Goal: Task Accomplishment & Management: Complete application form

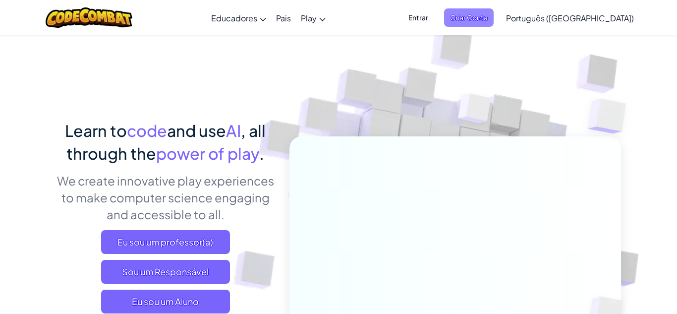
click at [494, 13] on span "Criar Conta" at bounding box center [469, 17] width 50 height 18
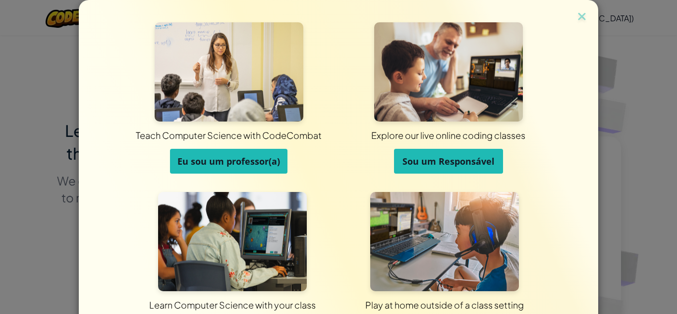
click at [574, 17] on div "Teach Computer Science with CodeCombat Eu sou um professor(a) Explore our live …" at bounding box center [339, 176] width 520 height 353
click at [578, 21] on img at bounding box center [582, 17] width 13 height 15
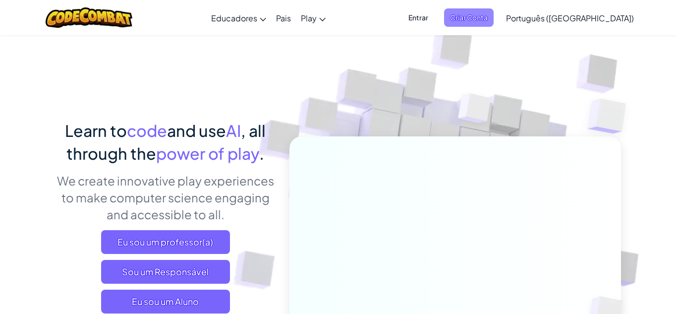
click at [494, 25] on span "Criar Conta" at bounding box center [469, 17] width 50 height 18
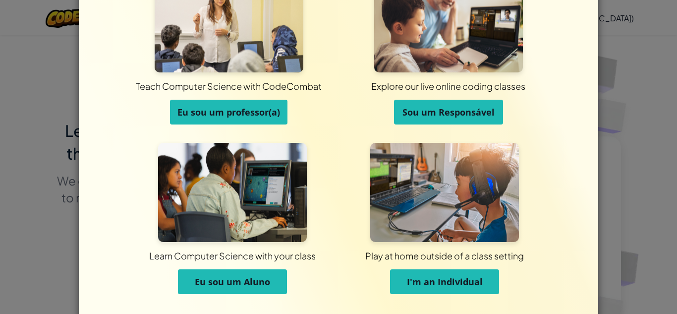
scroll to position [50, 0]
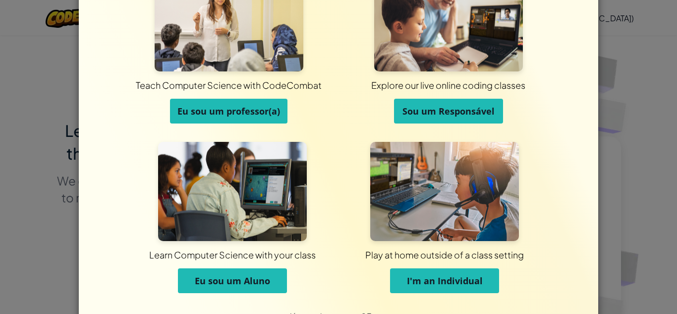
click at [243, 271] on button "Eu sou um Aluno" at bounding box center [232, 280] width 109 height 25
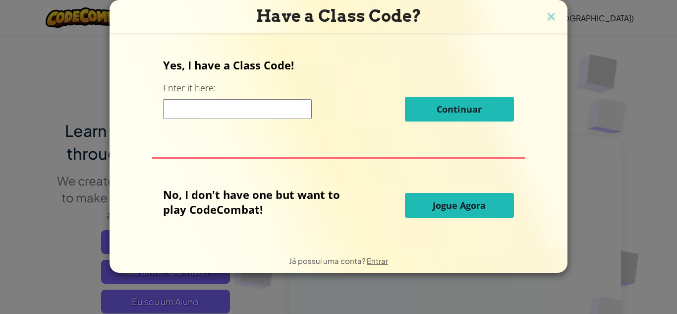
scroll to position [0, 0]
click at [250, 121] on div "Yes, I have a Class Code! Enter it here: Continuar" at bounding box center [338, 93] width 350 height 71
click at [255, 112] on input at bounding box center [237, 109] width 149 height 20
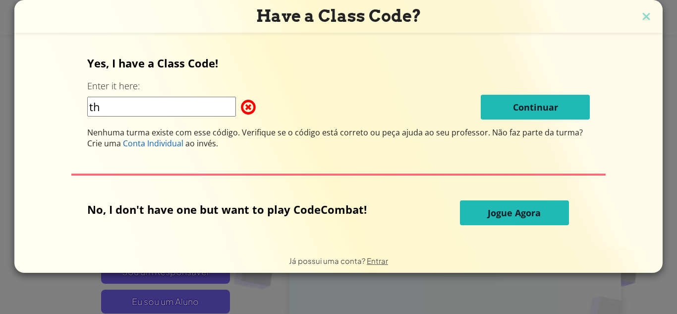
type input "t"
click at [227, 42] on form "Yes, I have a Class Code! Enter it here: Continuar Nenhuma turma existe com ess…" at bounding box center [338, 140] width 648 height 215
click at [190, 118] on div "Continuar" at bounding box center [338, 107] width 503 height 25
click at [170, 104] on input at bounding box center [161, 107] width 149 height 20
type input "Thinksaddrop"
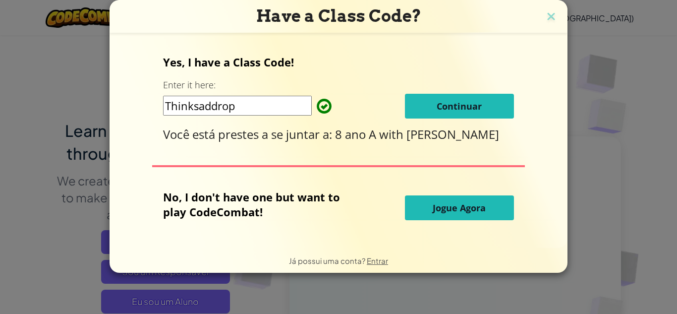
click at [415, 196] on button "Jogue Agora" at bounding box center [459, 207] width 109 height 25
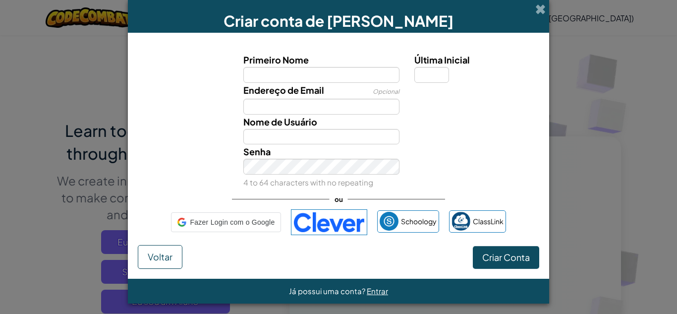
type input "m"
type input "Maria Eduarda"
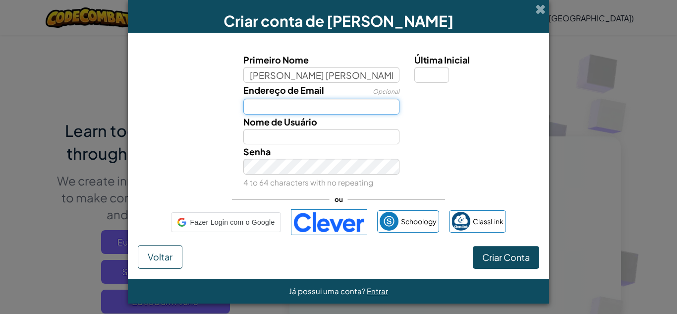
click at [298, 104] on input "Endereço de Email" at bounding box center [321, 107] width 157 height 16
type input "Maria Eduarda"
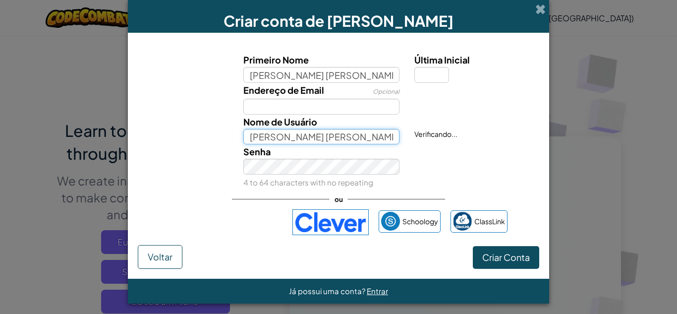
click at [301, 136] on input "Maria Eduarda" at bounding box center [321, 137] width 157 height 16
click at [318, 134] on input "Maria Eduarda" at bounding box center [321, 137] width 157 height 16
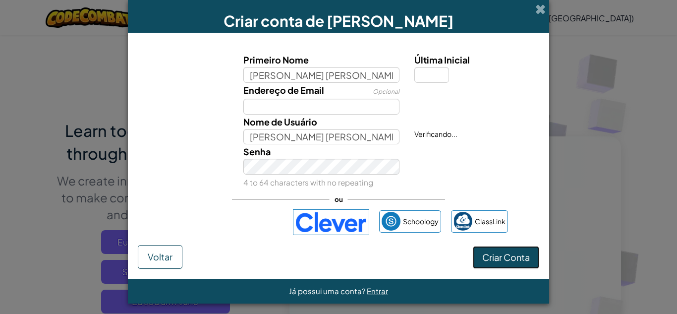
click at [489, 265] on button "Criar Conta" at bounding box center [506, 257] width 66 height 23
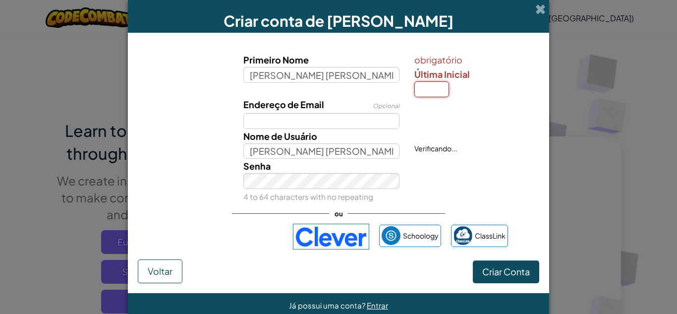
click at [438, 90] on input "Última Inicial" at bounding box center [431, 89] width 35 height 16
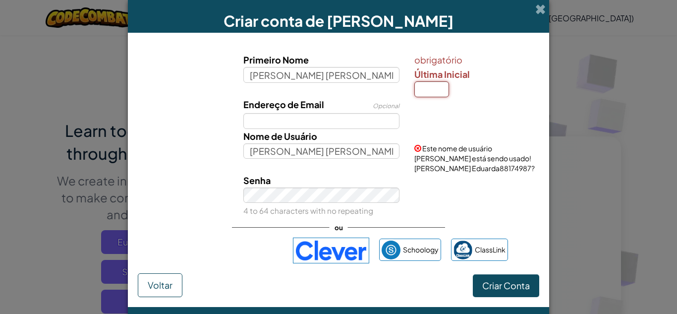
type input "d"
type input "h"
type input "d"
click at [492, 286] on form "Primeiro Nome Maria Eduarda obrigatório Última Inicial d Endereço de Email Opci…" at bounding box center [338, 170] width 421 height 274
type input "Maria EduardaD"
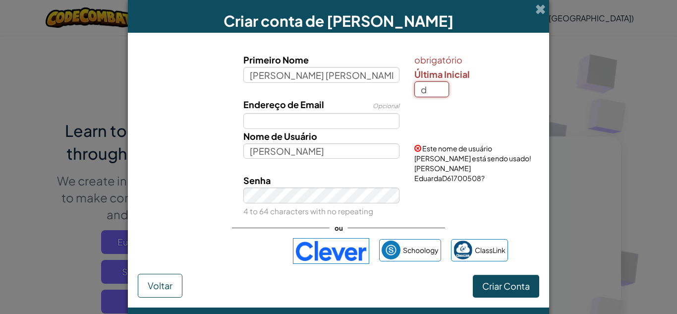
click at [435, 93] on input "d" at bounding box center [431, 89] width 35 height 16
type input "o"
click at [473, 275] on button "Criar Conta" at bounding box center [506, 286] width 66 height 23
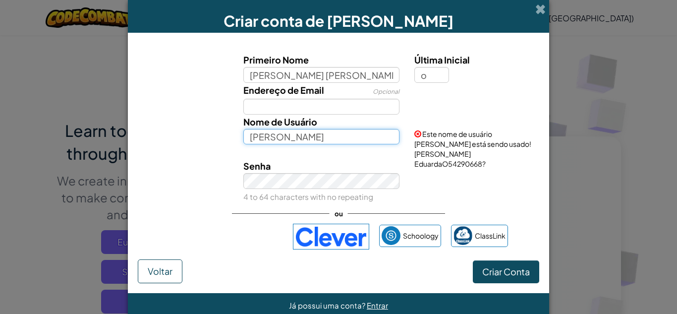
click at [354, 136] on input "Maria EduardaO" at bounding box center [321, 137] width 157 height 16
type input "M"
type input "Dudaxxz11"
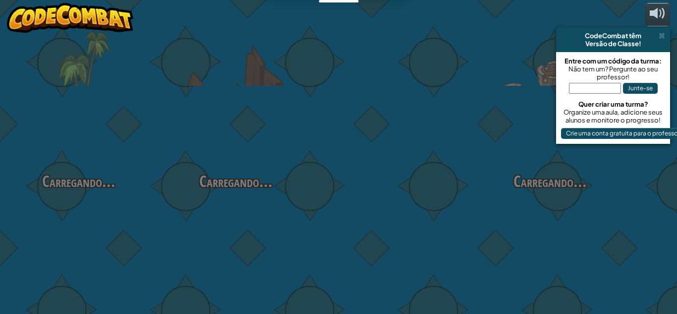
select select "pt-BR"
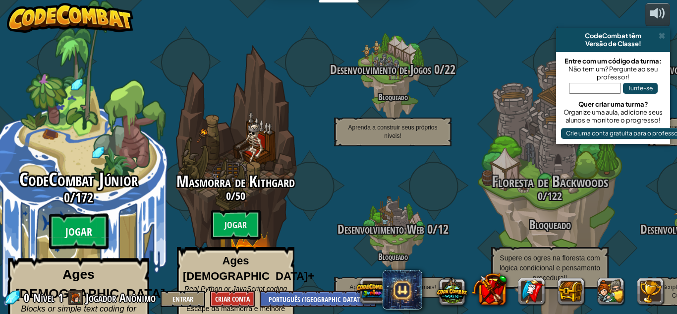
click at [73, 214] on btn "Jogar" at bounding box center [78, 232] width 59 height 36
select select "pt-BR"
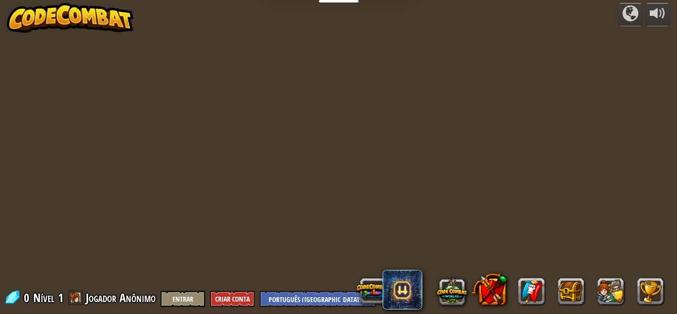
select select "pt-BR"
click at [80, 291] on span at bounding box center [75, 297] width 15 height 15
click at [77, 295] on span at bounding box center [75, 297] width 15 height 15
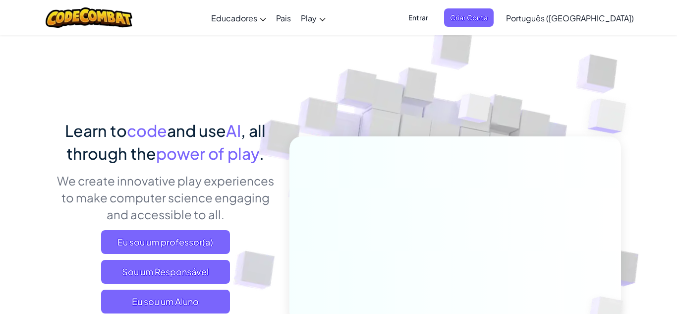
click at [494, 13] on ul "Entrar Criar Conta" at bounding box center [448, 17] width 101 height 18
click at [494, 14] on span "Criar Conta" at bounding box center [469, 17] width 50 height 18
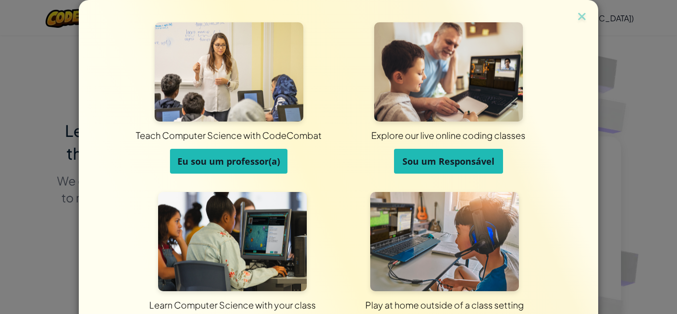
scroll to position [79, 0]
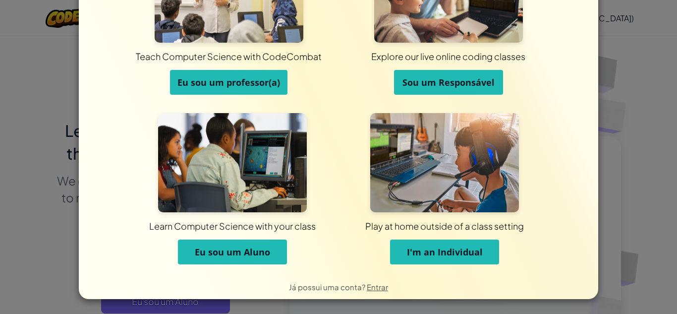
click at [242, 258] on button "Eu sou um Aluno" at bounding box center [232, 251] width 109 height 25
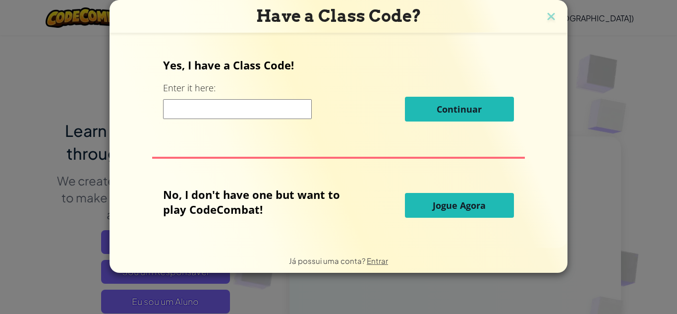
scroll to position [0, 0]
click at [257, 109] on input at bounding box center [237, 109] width 149 height 20
type input "Thinksaddrop"
click at [443, 207] on span "Jogue Agora" at bounding box center [459, 205] width 53 height 12
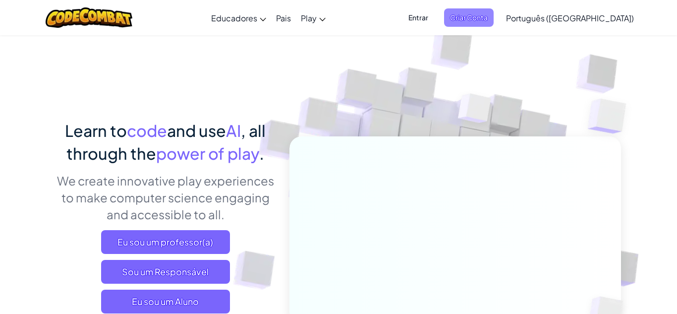
click at [494, 26] on span "Criar Conta" at bounding box center [469, 17] width 50 height 18
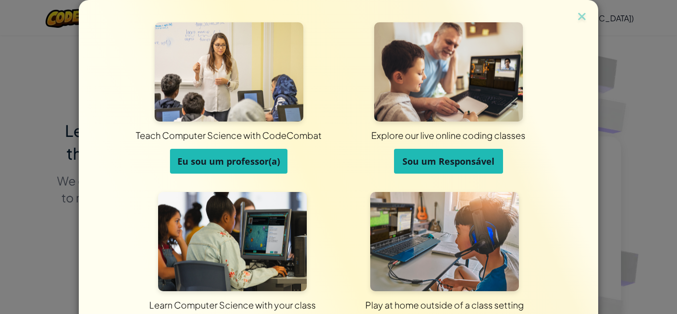
click at [250, 157] on span "Eu sou um professor(a)" at bounding box center [228, 161] width 103 height 12
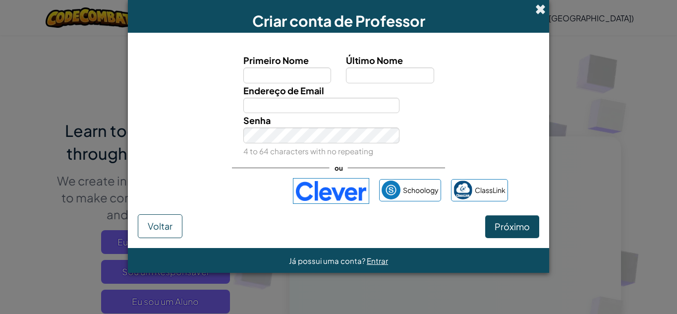
click at [538, 6] on span at bounding box center [540, 9] width 10 height 10
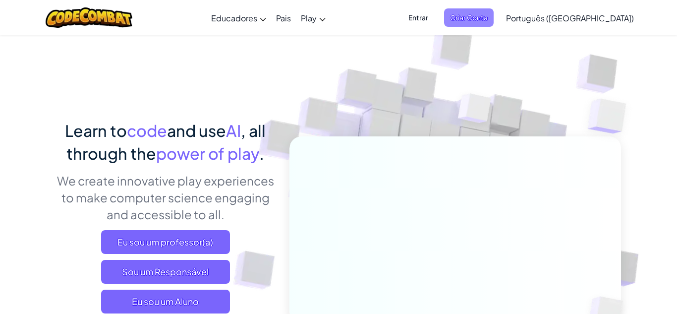
click at [494, 15] on span "Criar Conta" at bounding box center [469, 17] width 50 height 18
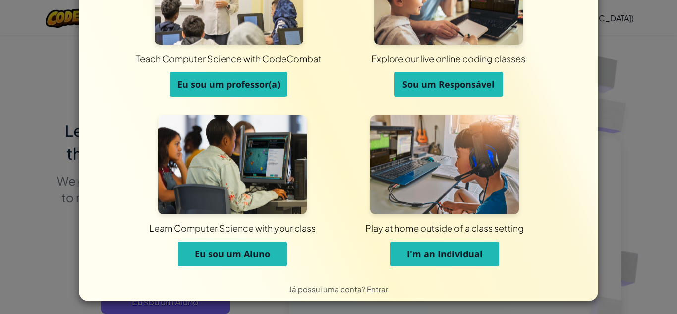
scroll to position [79, 0]
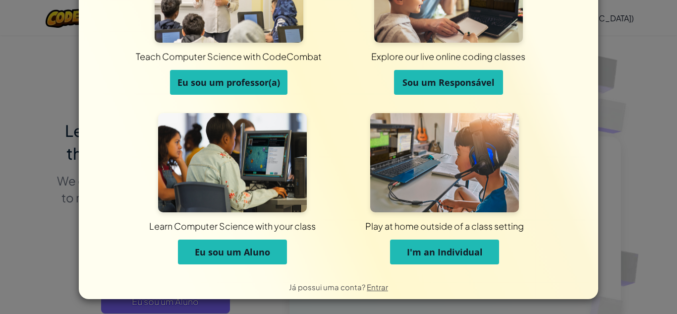
click at [239, 254] on span "Eu sou um Aluno" at bounding box center [232, 252] width 75 height 12
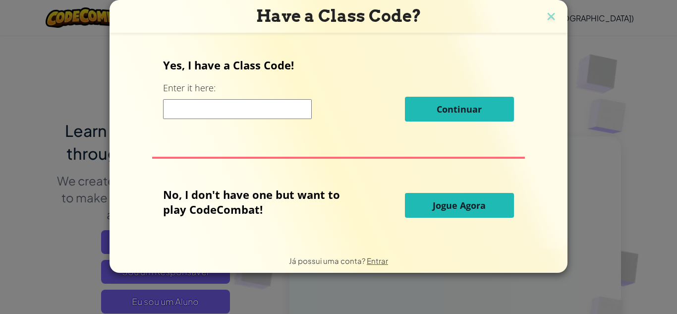
click at [288, 101] on input at bounding box center [237, 109] width 149 height 20
type input "Thinksaddrop"
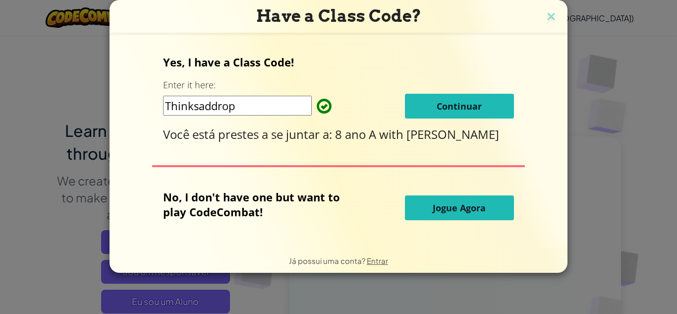
click at [437, 114] on button "Continuar" at bounding box center [459, 106] width 109 height 25
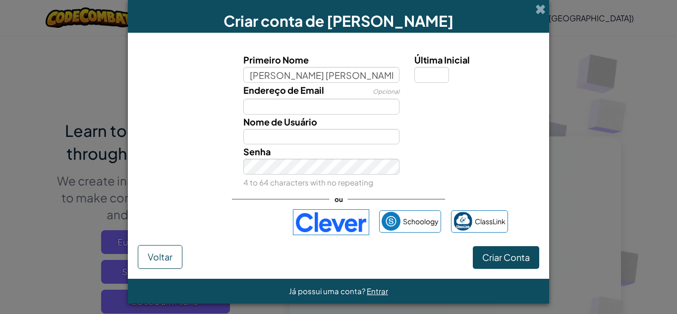
type input "Maria Eduarda"
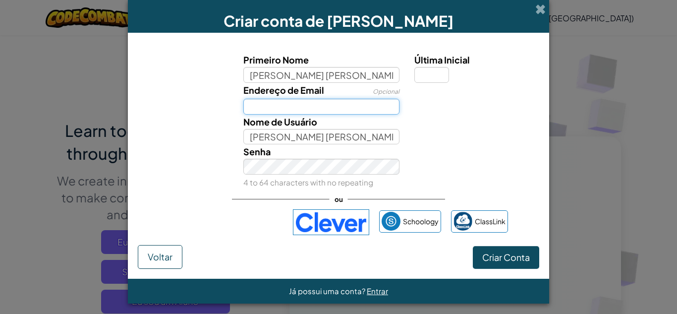
click at [301, 109] on input "Endereço de Email" at bounding box center [321, 107] width 157 height 16
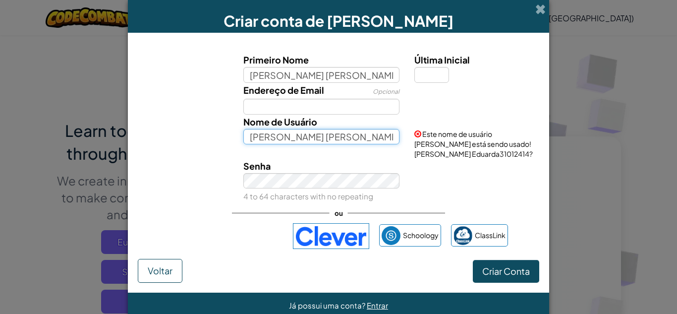
click at [300, 131] on input "Maria Eduarda" at bounding box center [321, 137] width 157 height 16
click at [314, 134] on input "Maria Eduarda" at bounding box center [321, 137] width 157 height 16
type input "M"
type input "Dudaxxz11"
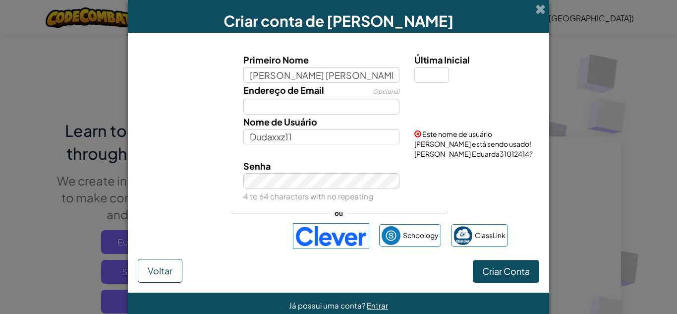
click at [286, 192] on div "Primeiro Nome Maria Eduarda Última Inicial Endereço de Email Opcional Nome de U…" at bounding box center [339, 151] width 402 height 216
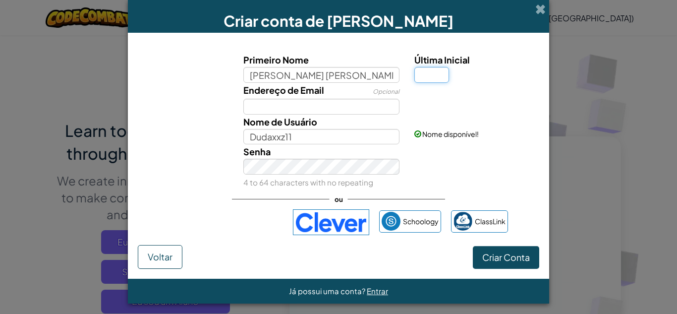
click at [431, 79] on input "Última Inicial" at bounding box center [431, 75] width 35 height 16
type input "0"
type input "o"
type input "e"
click at [496, 261] on span "Criar Conta" at bounding box center [506, 256] width 48 height 11
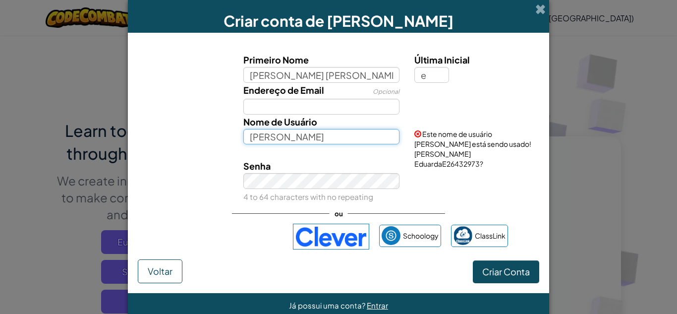
click at [343, 140] on input "Maria EduardaE" at bounding box center [321, 137] width 157 height 16
type input "M"
type input "dudaxxz11"
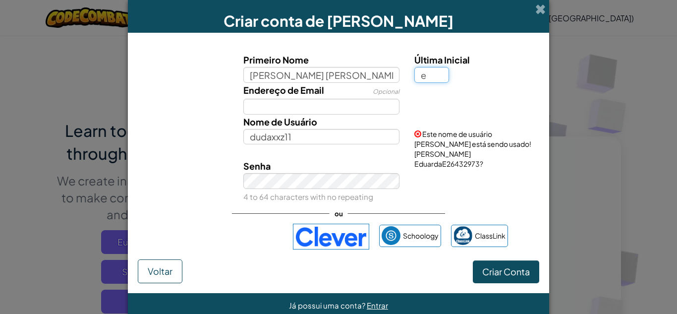
click at [423, 79] on input "e" at bounding box center [431, 75] width 35 height 16
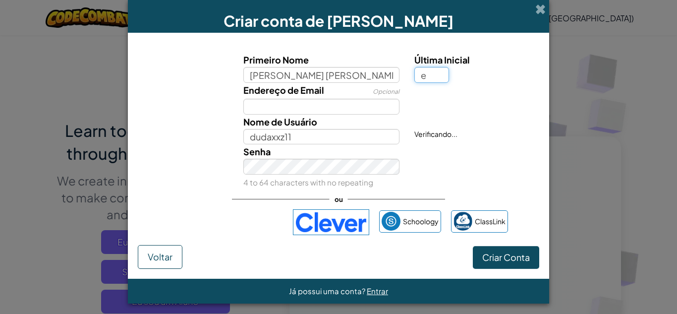
click at [423, 79] on input "e" at bounding box center [431, 75] width 35 height 16
click at [443, 76] on input "e" at bounding box center [431, 75] width 35 height 16
type input "1"
click at [503, 261] on button "Criar Conta" at bounding box center [506, 257] width 66 height 23
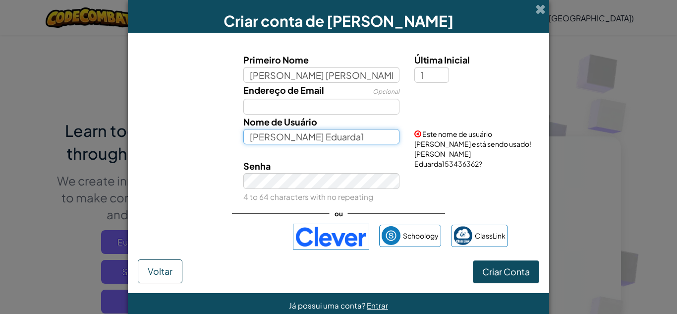
click at [364, 134] on input "Maria Eduarda1" at bounding box center [321, 137] width 157 height 16
type input "M"
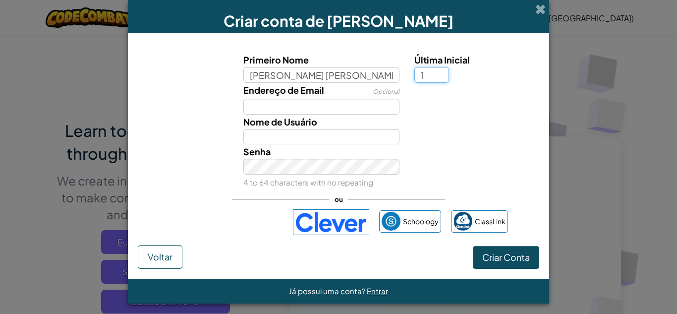
click at [434, 72] on input "1" at bounding box center [431, 75] width 35 height 16
type input "d"
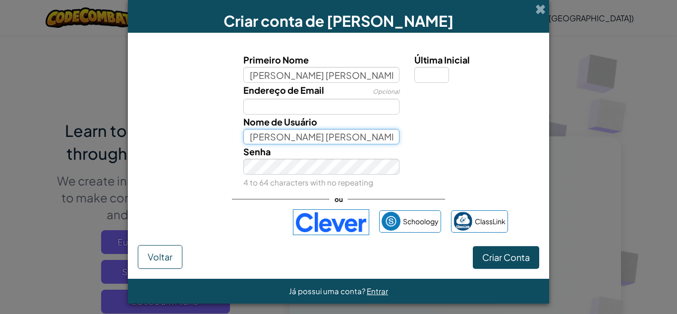
click at [344, 138] on input "Maria Eduarda" at bounding box center [321, 137] width 157 height 16
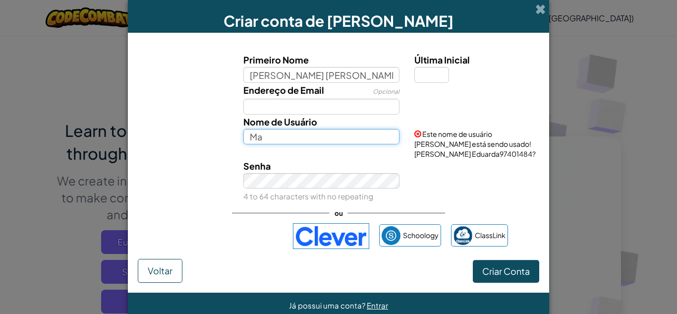
type input "M"
type input "Dudaxxz11"
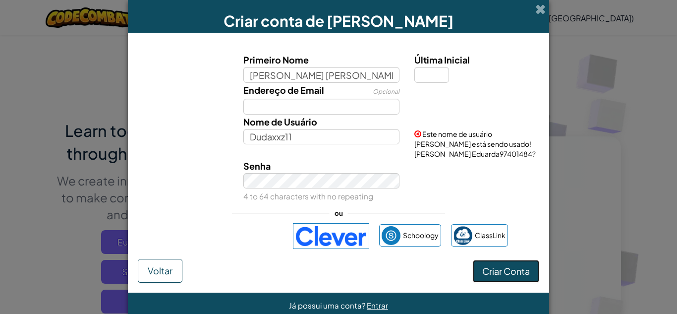
click at [493, 275] on form "Primeiro Nome Maria Eduarda Última Inicial Endereço de Email Opcional Nome de U…" at bounding box center [338, 163] width 421 height 260
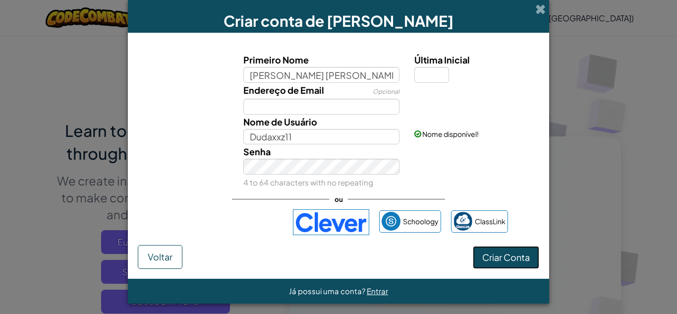
click at [487, 253] on button "Criar Conta" at bounding box center [506, 257] width 66 height 23
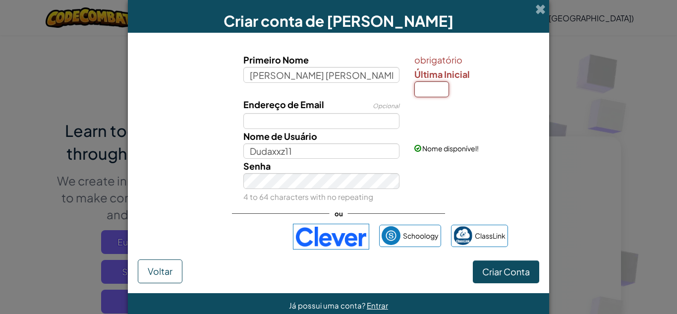
click at [430, 88] on input "Última Inicial" at bounding box center [431, 89] width 35 height 16
type input "1"
click at [483, 260] on button "Criar Conta" at bounding box center [506, 271] width 66 height 23
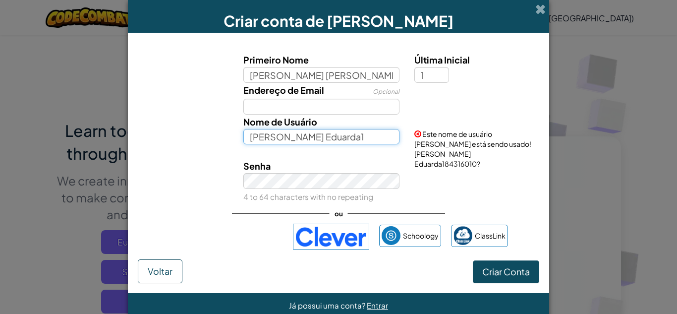
click at [345, 139] on input "Maria Eduarda1" at bounding box center [321, 137] width 157 height 16
click at [272, 138] on input "Maria Eduarda1" at bounding box center [321, 137] width 157 height 16
click at [277, 139] on input "Maria Eduarda1" at bounding box center [321, 137] width 157 height 16
click at [275, 139] on input "Maria Eduarda1" at bounding box center [321, 137] width 157 height 16
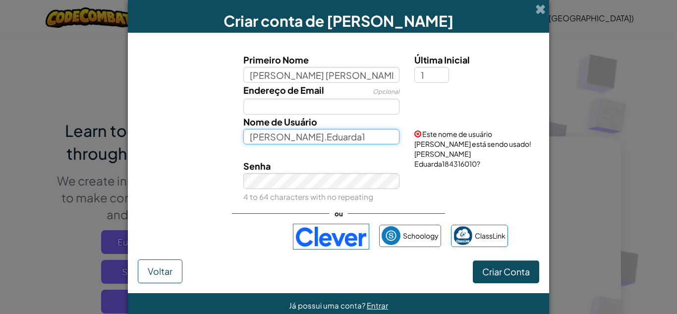
click at [323, 139] on input "Maria.Eduarda1" at bounding box center [321, 137] width 157 height 16
type input "[PERSON_NAME].Eduarda112"
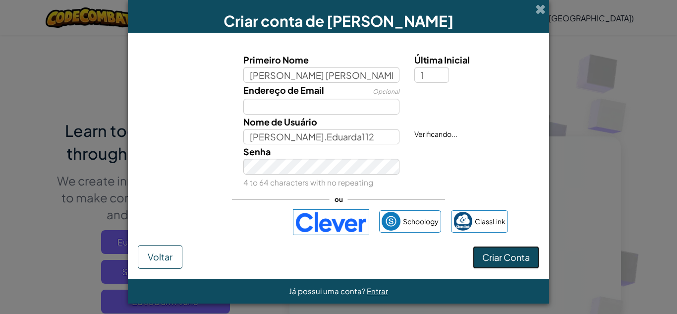
click at [478, 263] on button "Criar Conta" at bounding box center [506, 257] width 66 height 23
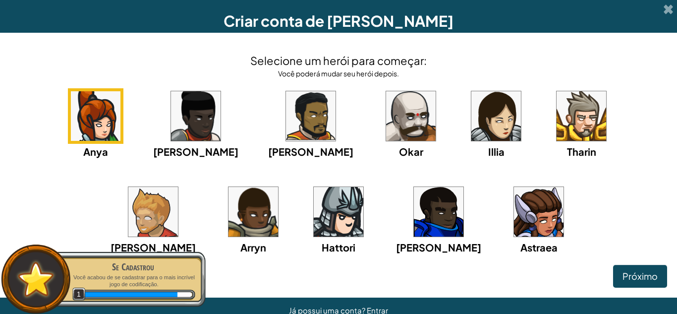
click at [514, 209] on img at bounding box center [539, 212] width 50 height 50
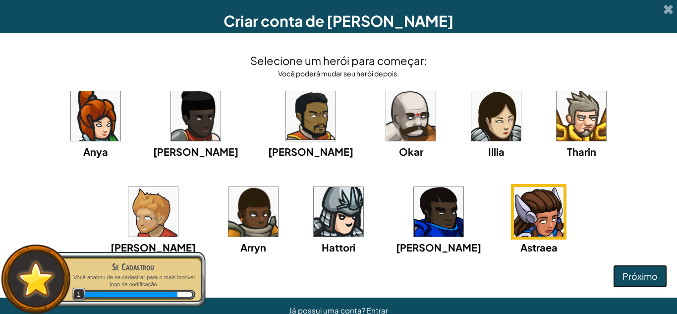
click at [627, 268] on button "Próximo" at bounding box center [640, 276] width 54 height 23
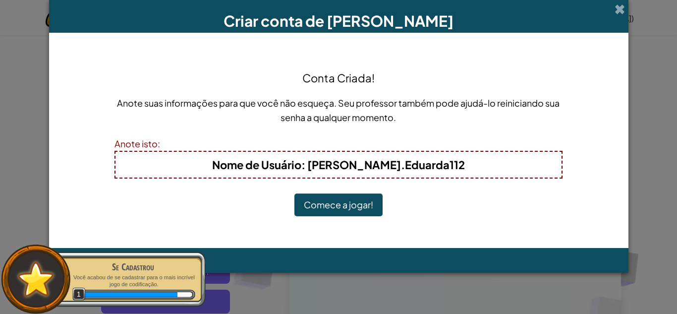
click at [369, 207] on button "Comece a jogar!" at bounding box center [338, 204] width 88 height 23
click at [370, 208] on button "Comece a jogar!" at bounding box center [338, 204] width 88 height 23
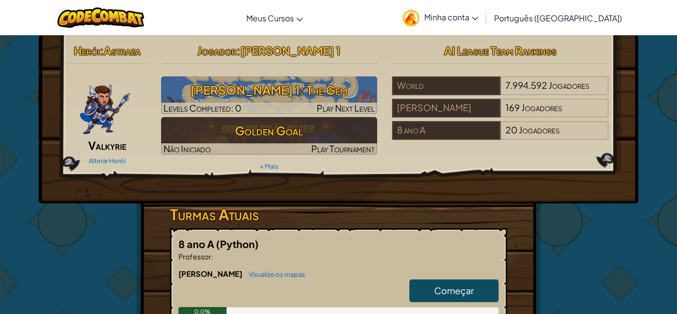
click at [483, 14] on link "Minha conta" at bounding box center [440, 17] width 85 height 31
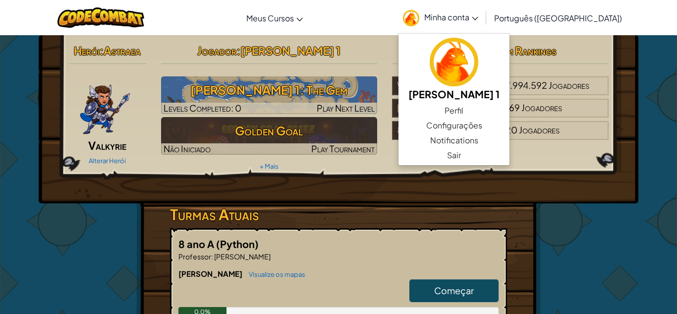
click at [483, 14] on link "Minha conta" at bounding box center [440, 17] width 85 height 31
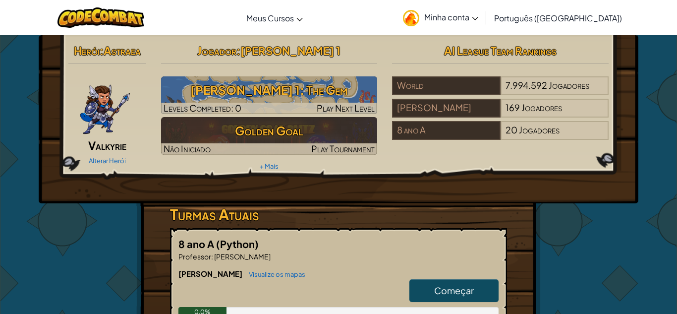
click at [483, 27] on link "Minha conta" at bounding box center [440, 17] width 85 height 31
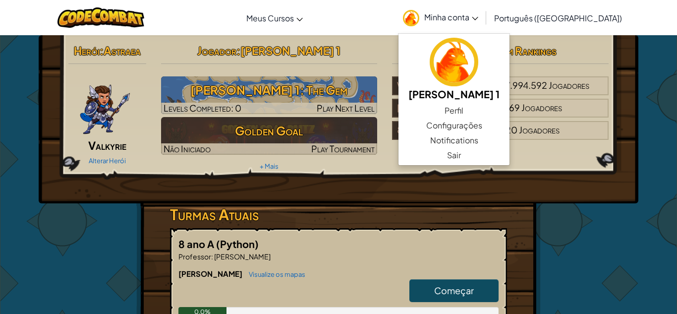
click at [483, 27] on link "Minha conta" at bounding box center [440, 17] width 85 height 31
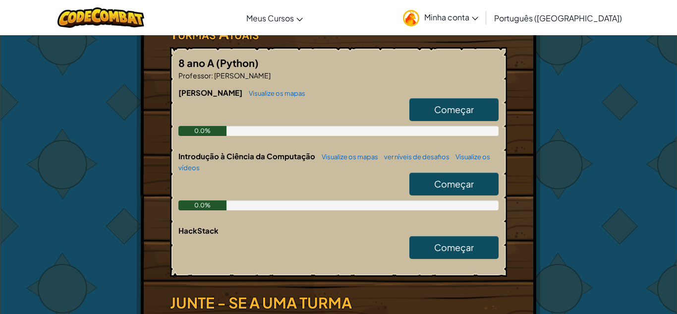
scroll to position [181, 0]
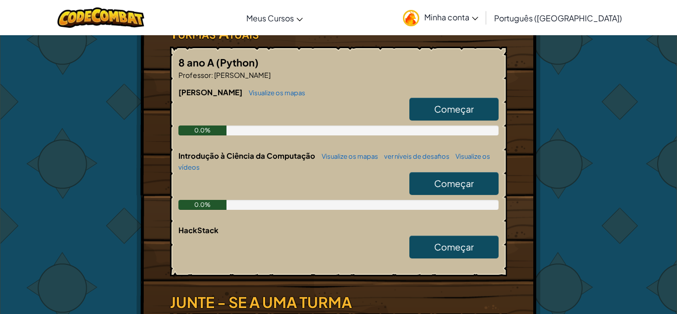
click at [464, 114] on span "Começar" at bounding box center [454, 108] width 40 height 11
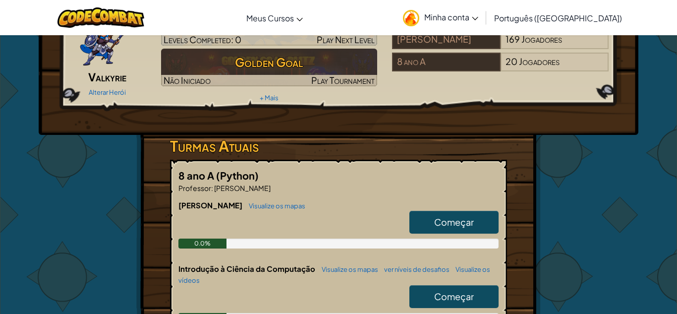
scroll to position [71, 0]
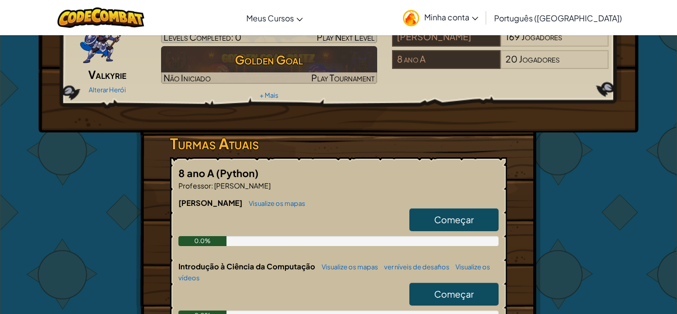
click at [436, 220] on span "Começar" at bounding box center [454, 219] width 40 height 11
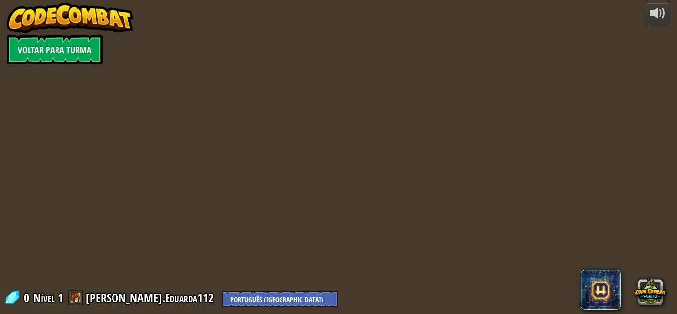
scroll to position [0, 0]
select select "pt-BR"
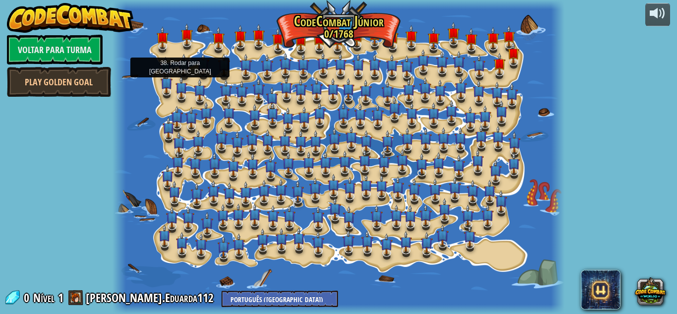
select select "pt-BR"
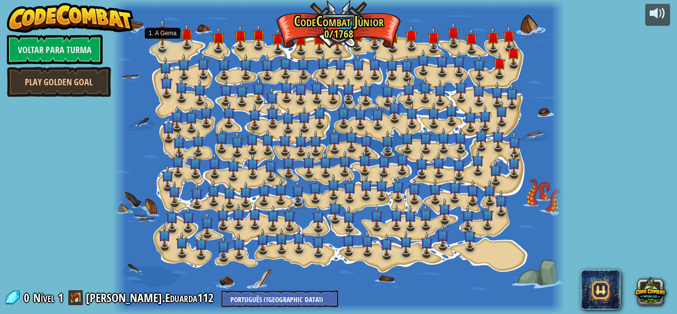
select select "pt-BR"
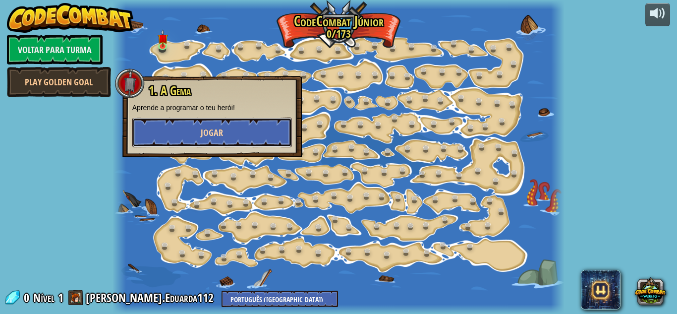
click at [200, 124] on button "Jogar" at bounding box center [212, 132] width 160 height 30
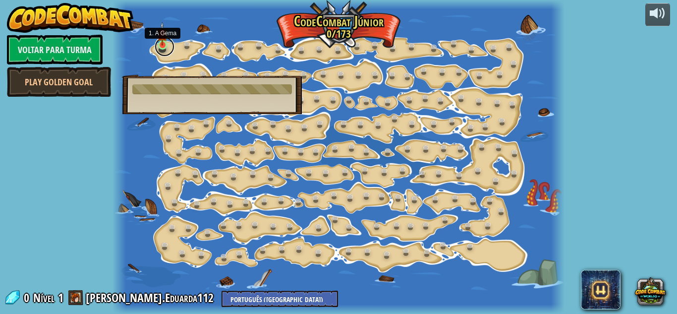
click at [169, 49] on link at bounding box center [165, 47] width 20 height 20
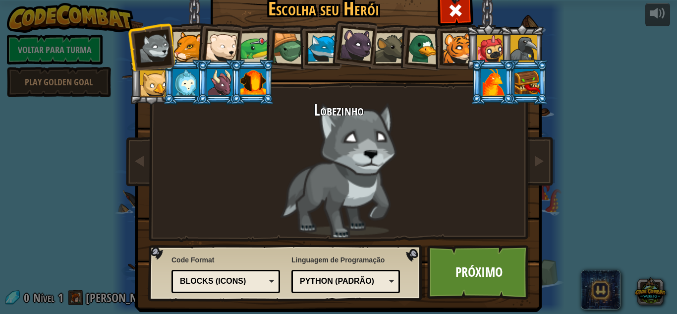
click at [498, 75] on div at bounding box center [494, 82] width 26 height 27
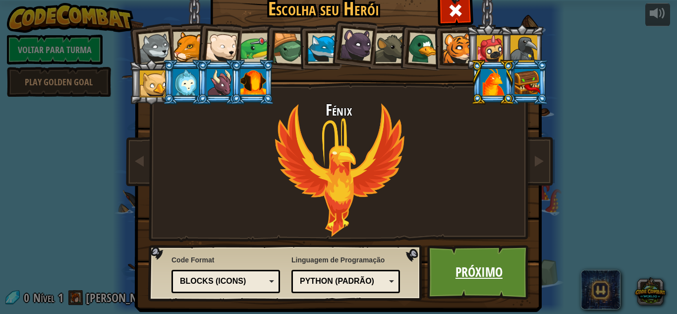
click at [454, 257] on link "Próximo" at bounding box center [479, 272] width 104 height 55
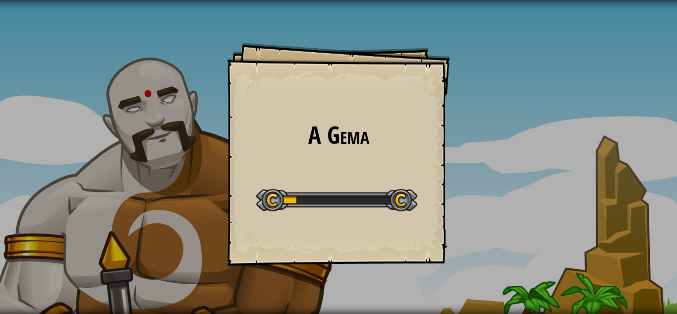
click at [357, 174] on div "A Gema Goals Start Level Erro ao carregar do servidor Você precisa de uma assin…" at bounding box center [338, 154] width 223 height 223
select select "pt-BR"
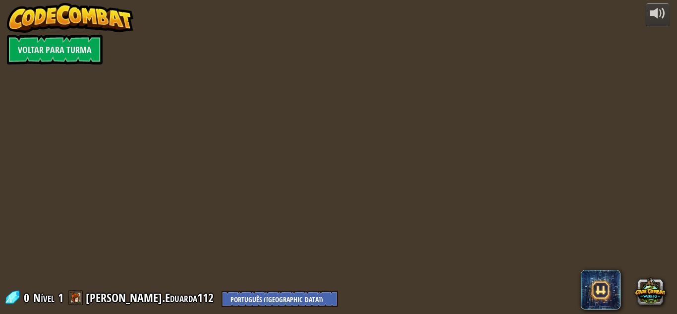
click at [74, 298] on span at bounding box center [75, 297] width 15 height 15
click at [195, 276] on div "powered by Voltar para Turma 0 Nível 1 Maria.Eduarda112 English ([GEOGRAPHIC_DA…" at bounding box center [338, 157] width 677 height 314
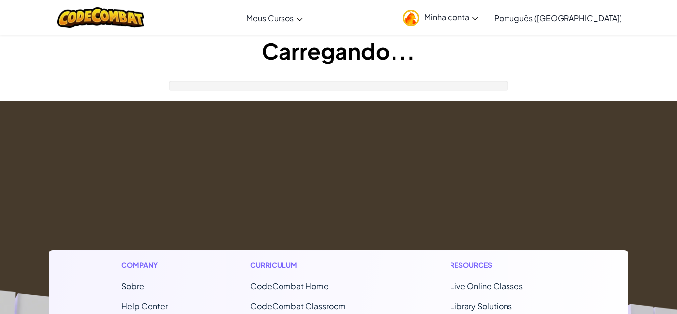
select select "pt-BR"
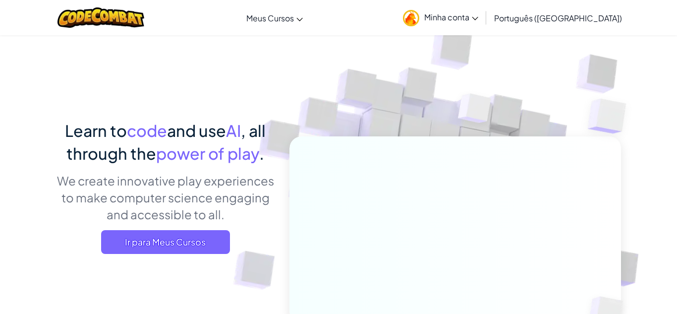
select select "pt-BR"
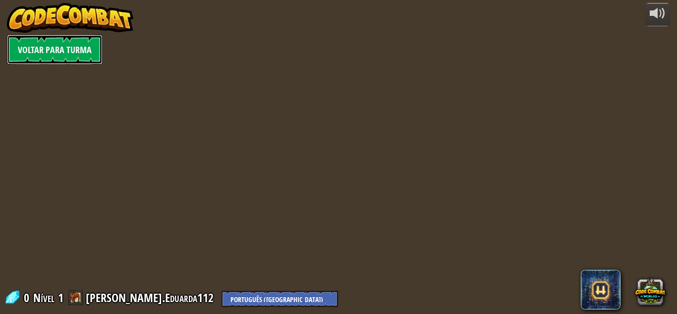
click at [72, 57] on link "Voltar para Turma" at bounding box center [55, 50] width 96 height 30
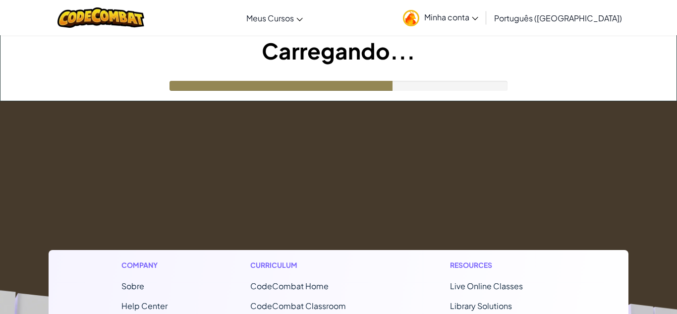
click at [483, 22] on link "Minha conta" at bounding box center [440, 17] width 85 height 31
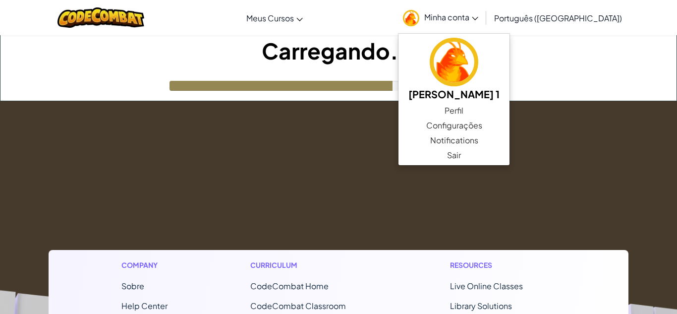
click at [478, 17] on span "Minha conta" at bounding box center [451, 17] width 54 height 10
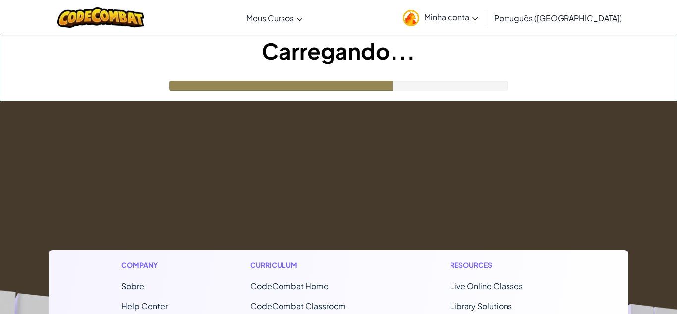
click at [478, 17] on span "Minha conta" at bounding box center [451, 17] width 54 height 10
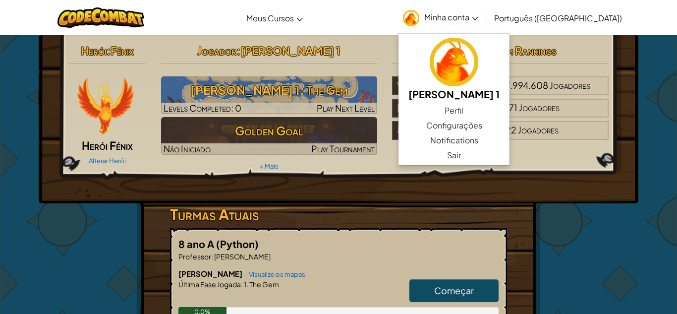
click at [478, 22] on span "Minha conta" at bounding box center [451, 17] width 54 height 10
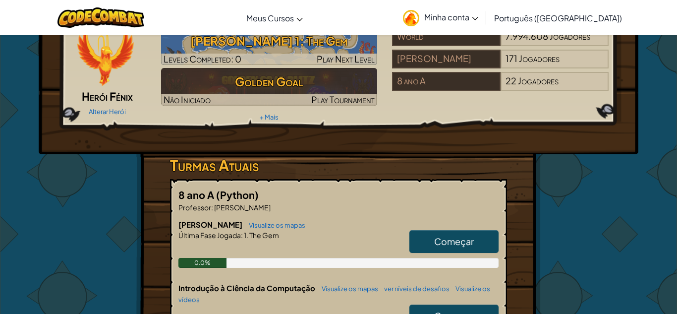
scroll to position [51, 0]
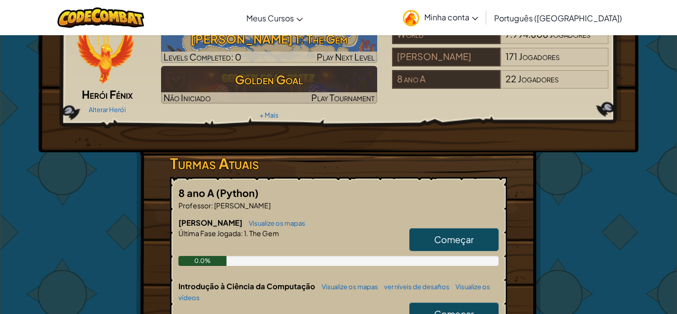
click at [440, 243] on span "Começar" at bounding box center [454, 238] width 40 height 11
select select "pt-BR"
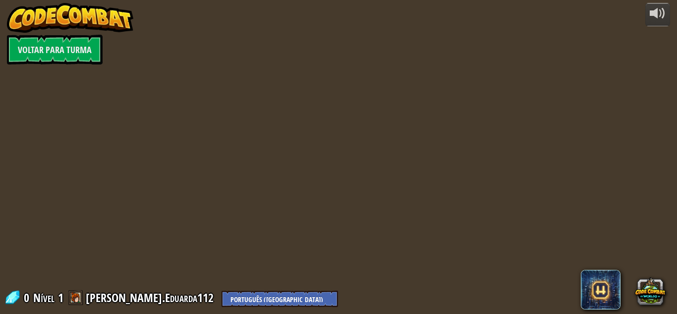
select select "pt-BR"
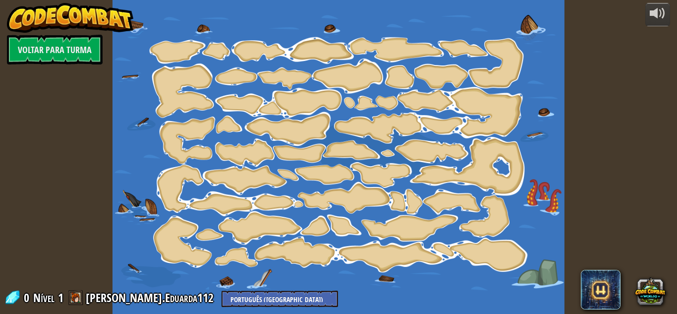
select select "pt-BR"
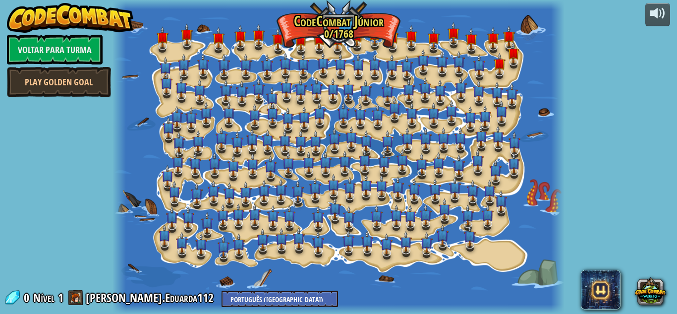
select select "pt-BR"
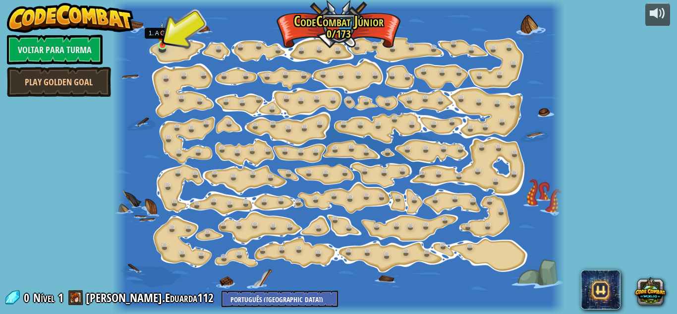
click at [159, 43] on img at bounding box center [162, 34] width 10 height 24
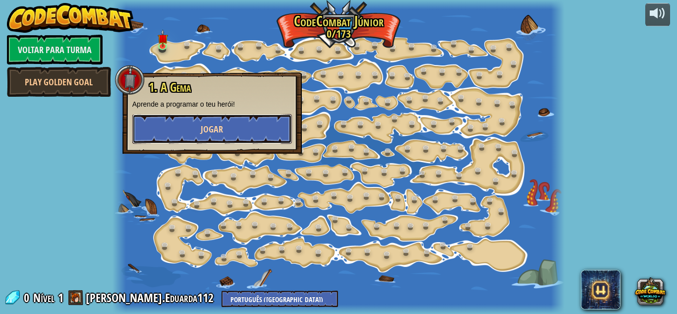
click at [176, 119] on button "Jogar" at bounding box center [212, 129] width 160 height 30
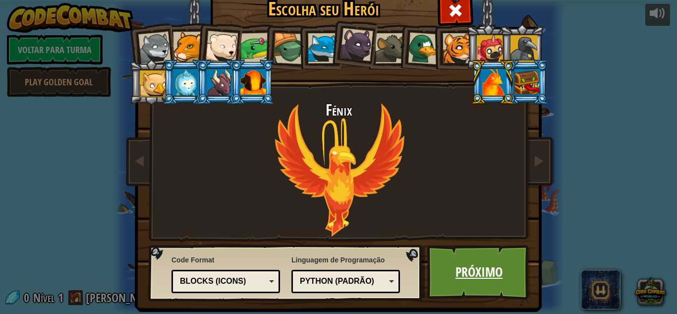
click at [500, 292] on link "Próximo" at bounding box center [479, 272] width 104 height 55
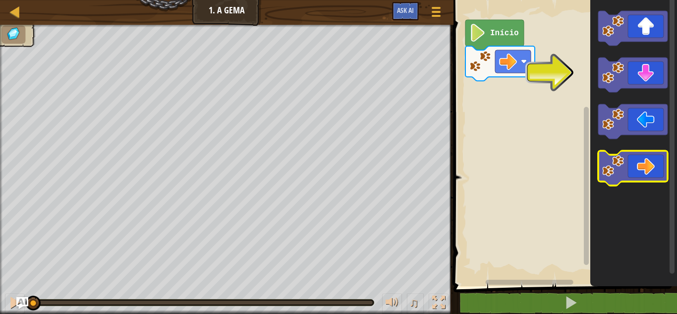
click at [644, 157] on icon "Espaço de trabalho do Blockly" at bounding box center [632, 168] width 69 height 35
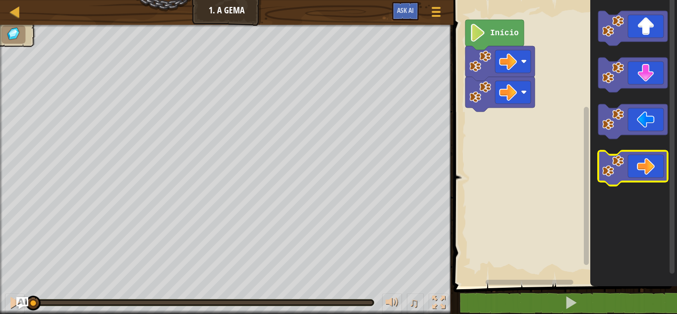
click at [644, 157] on icon "Espaço de trabalho do Blockly" at bounding box center [632, 168] width 69 height 35
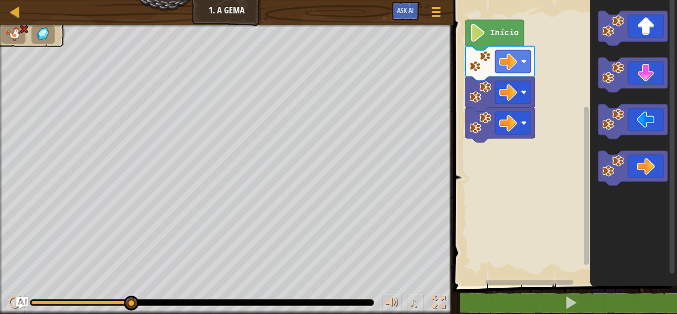
drag, startPoint x: 125, startPoint y: 302, endPoint x: 213, endPoint y: 292, distance: 88.4
click at [213, 292] on div "♫" at bounding box center [227, 300] width 454 height 30
drag, startPoint x: 127, startPoint y: 308, endPoint x: 17, endPoint y: 299, distance: 110.4
click at [17, 299] on div "Mapa Júnior 1. A Gema Menu do Jogo Ask AI 1 ההההההההההההההההההההההההההההההההההה…" at bounding box center [338, 157] width 677 height 314
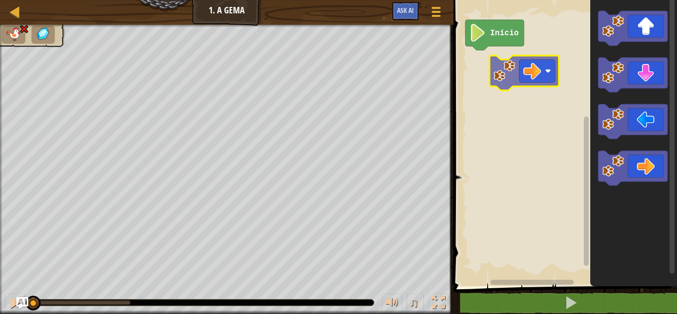
click at [501, 60] on div "Início" at bounding box center [564, 140] width 227 height 291
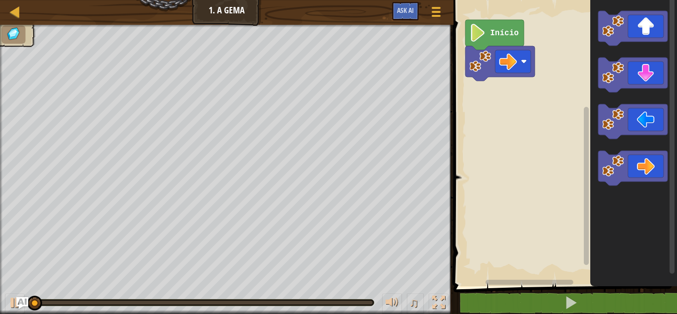
click at [482, 33] on image "Espaço de trabalho do Blockly" at bounding box center [477, 33] width 17 height 18
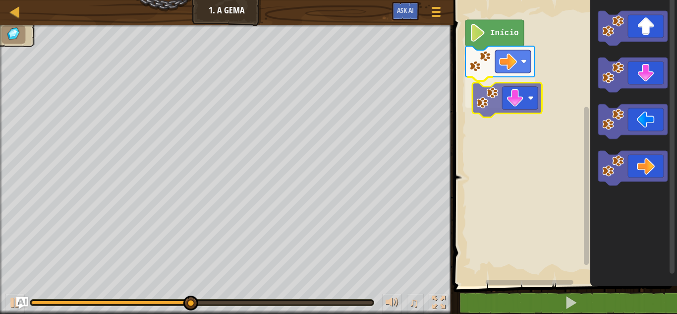
click at [486, 88] on div "Início" at bounding box center [564, 140] width 227 height 291
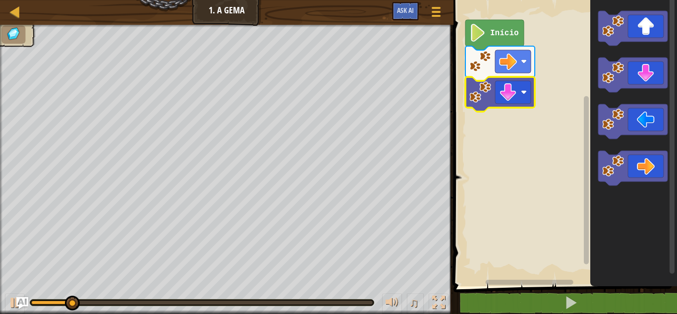
click at [470, 30] on image "Espaço de trabalho do Blockly" at bounding box center [477, 33] width 17 height 18
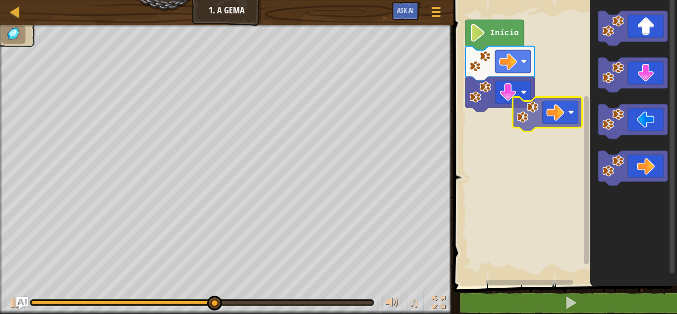
click at [527, 99] on div "Início" at bounding box center [564, 140] width 227 height 291
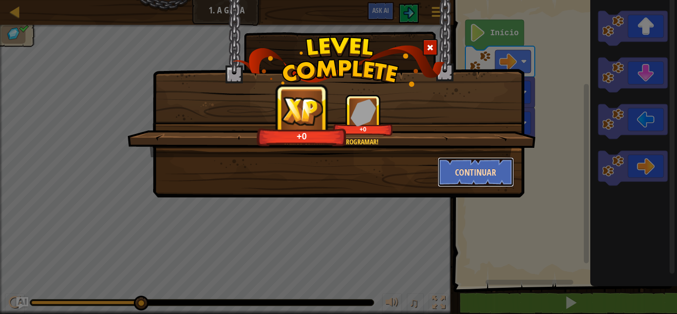
click at [469, 167] on button "Continuar" at bounding box center [476, 172] width 77 height 30
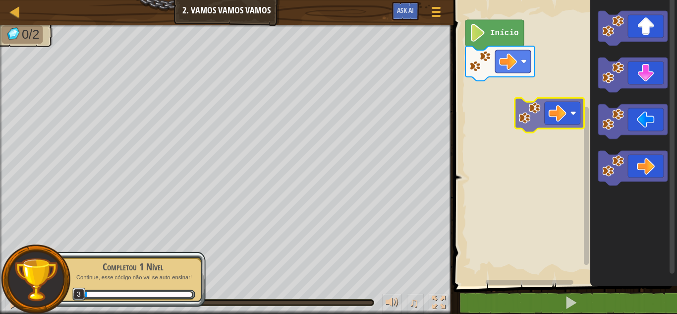
click at [535, 106] on div "Início" at bounding box center [564, 140] width 227 height 291
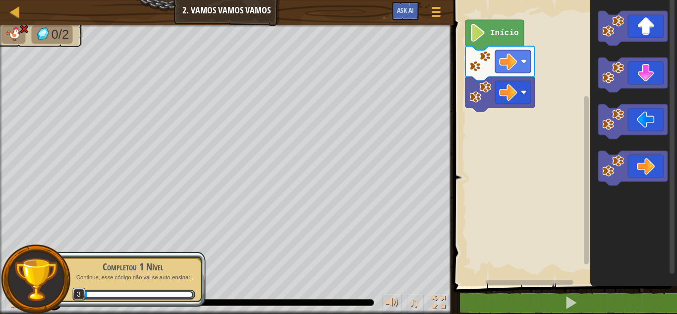
click at [524, 32] on rect "Espaço de trabalho do Blockly" at bounding box center [564, 140] width 227 height 291
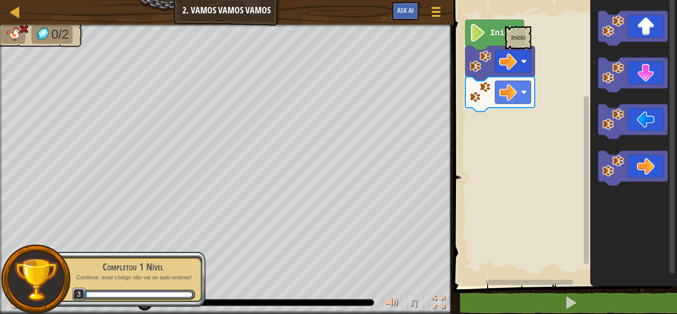
click at [505, 21] on icon "Espaço de trabalho do Blockly" at bounding box center [494, 35] width 58 height 30
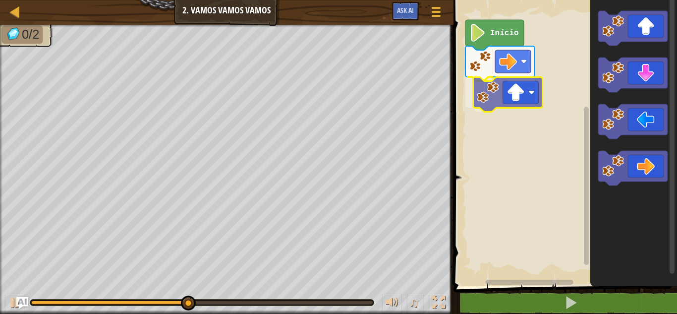
click at [487, 98] on div "Início" at bounding box center [564, 140] width 227 height 291
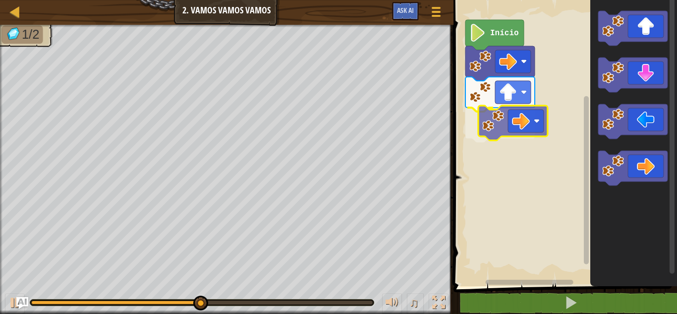
click at [514, 131] on div "Início" at bounding box center [564, 140] width 227 height 291
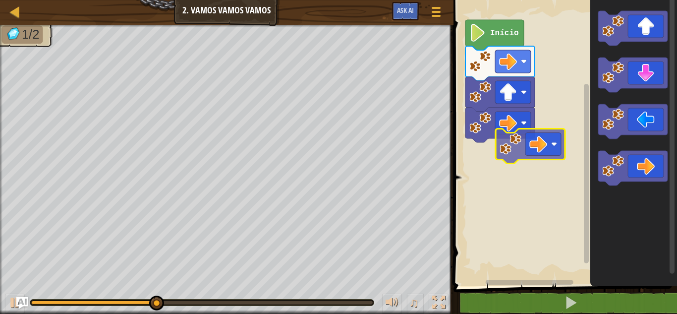
click at [548, 151] on div "Início" at bounding box center [564, 140] width 227 height 291
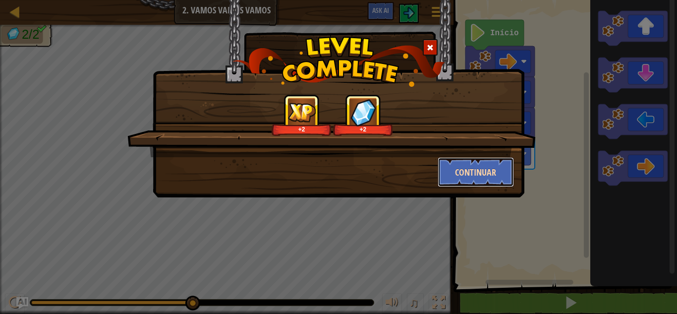
click at [495, 168] on button "Continuar" at bounding box center [476, 172] width 77 height 30
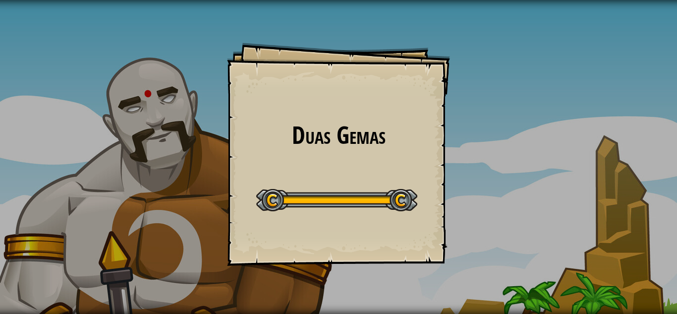
drag, startPoint x: 302, startPoint y: 130, endPoint x: 385, endPoint y: 149, distance: 85.4
click at [385, 149] on div "Duas Gemas Goals Start Level Erro ao carregar do servidor Você precisa de uma a…" at bounding box center [338, 154] width 223 height 223
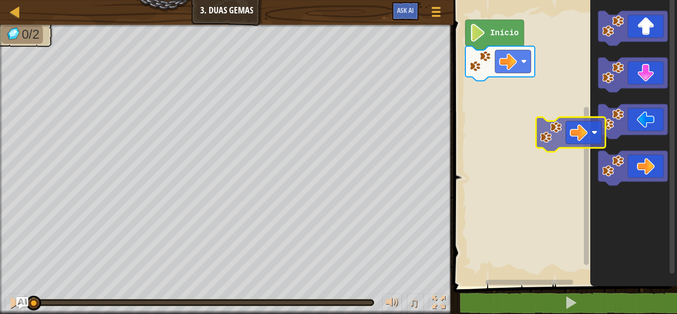
click at [529, 93] on div "Início" at bounding box center [564, 140] width 227 height 291
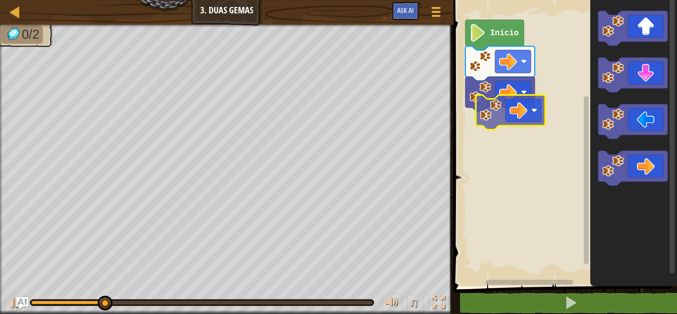
click at [505, 114] on div "Início" at bounding box center [564, 140] width 227 height 291
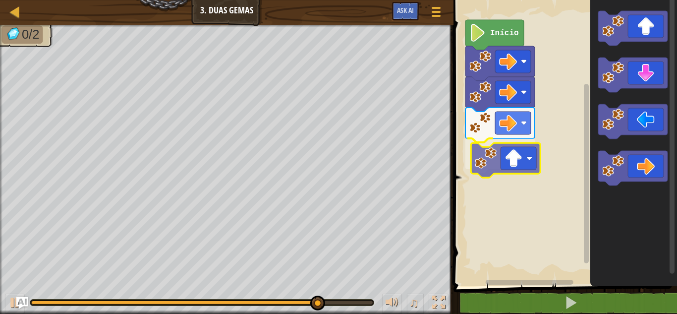
click at [513, 169] on div "Início" at bounding box center [564, 140] width 227 height 291
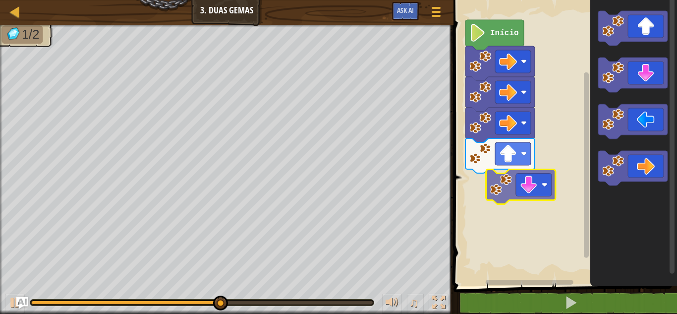
click at [509, 201] on div "Início" at bounding box center [564, 140] width 227 height 291
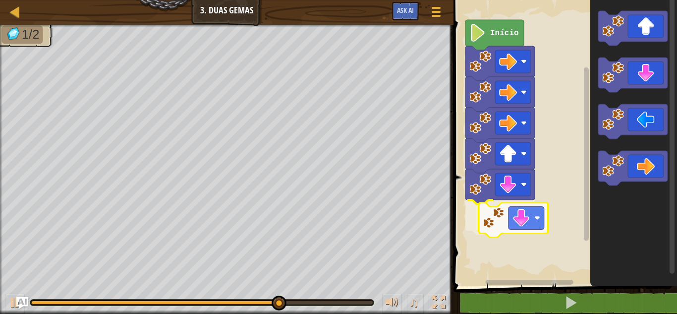
click at [486, 223] on div "Início" at bounding box center [564, 140] width 227 height 291
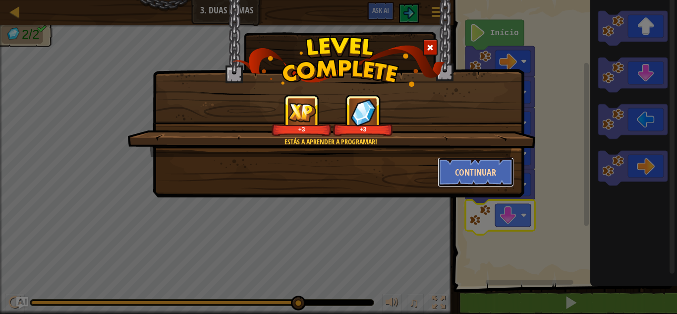
click at [464, 164] on button "Continuar" at bounding box center [476, 172] width 77 height 30
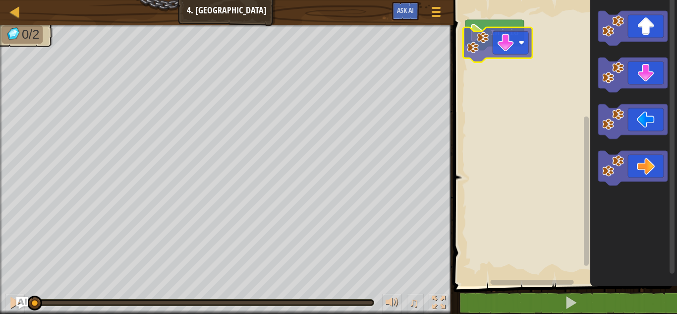
click at [480, 38] on div "Início" at bounding box center [564, 140] width 227 height 291
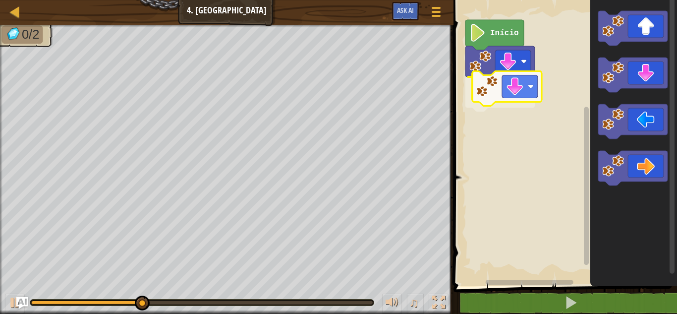
click at [488, 87] on div "Início" at bounding box center [564, 140] width 227 height 291
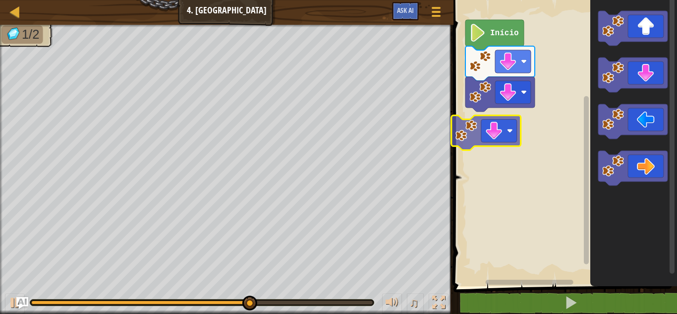
click at [456, 136] on div "Início" at bounding box center [564, 140] width 227 height 291
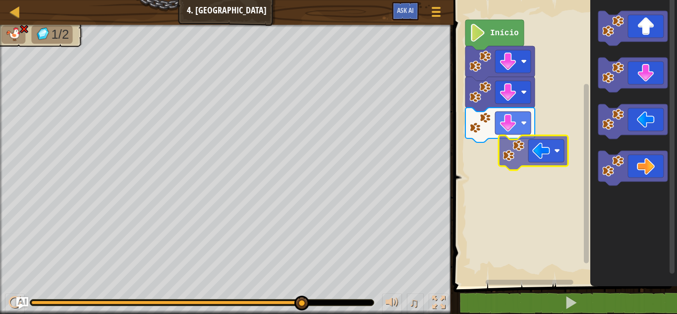
click at [519, 136] on div "Início" at bounding box center [564, 140] width 227 height 291
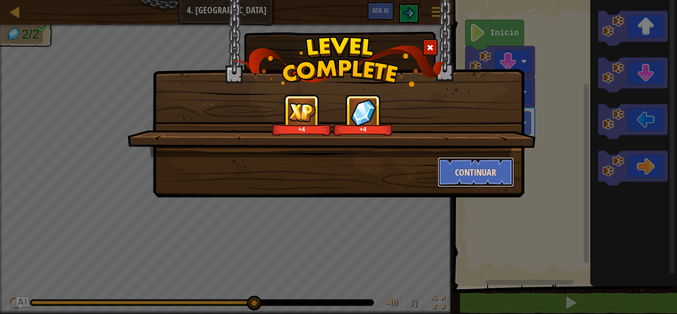
click at [451, 175] on button "Continuar" at bounding box center [476, 172] width 77 height 30
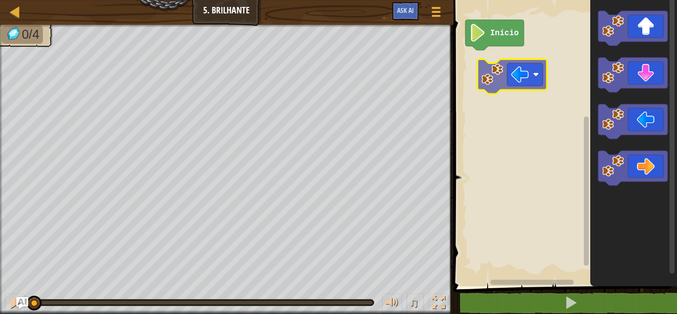
click at [496, 76] on div "Início" at bounding box center [564, 140] width 227 height 291
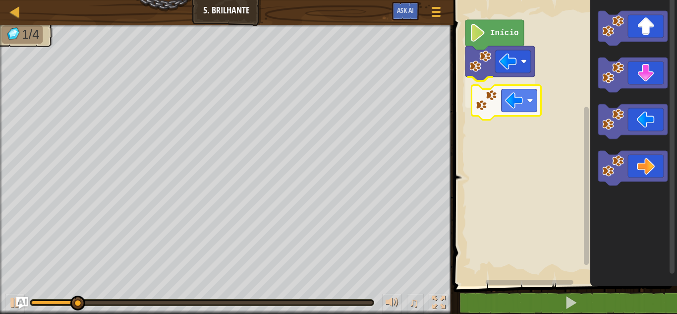
click at [483, 91] on div "Início" at bounding box center [564, 140] width 227 height 291
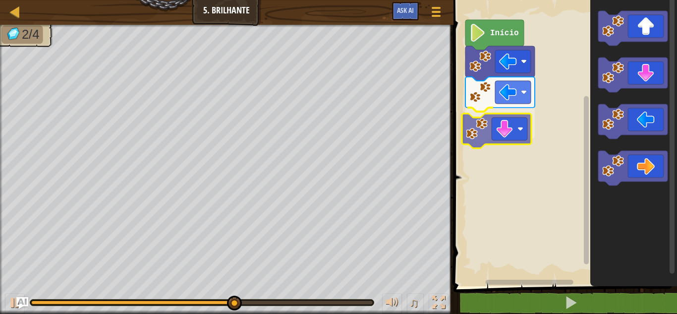
click at [482, 123] on div "Início" at bounding box center [564, 140] width 227 height 291
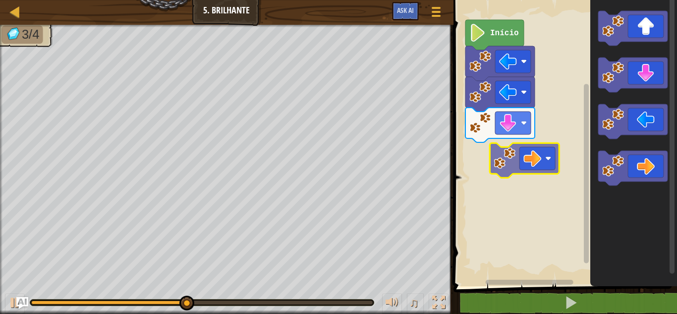
click at [502, 153] on div "Início" at bounding box center [564, 140] width 227 height 291
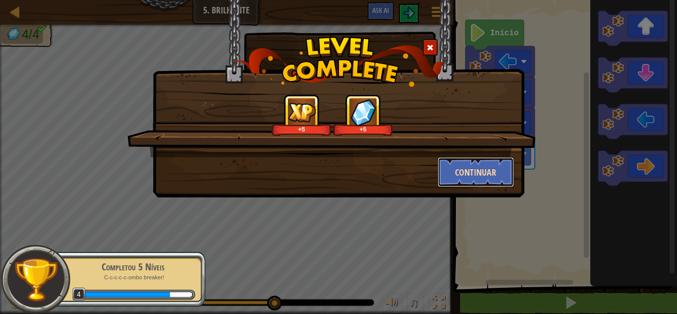
click at [483, 172] on button "Continuar" at bounding box center [476, 172] width 77 height 30
